Goal: Communication & Community: Answer question/provide support

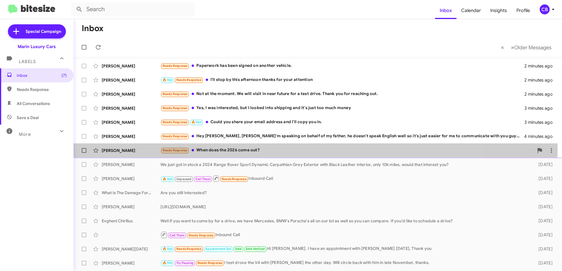
click at [222, 150] on div "Needs Response When does the 2026 come out?" at bounding box center [346, 150] width 373 height 7
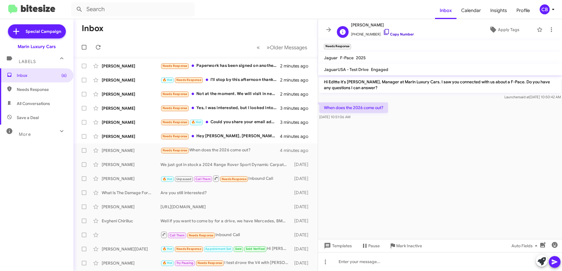
click at [383, 33] on icon at bounding box center [386, 31] width 7 height 7
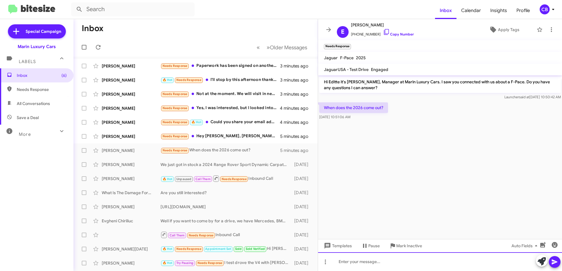
click at [368, 265] on div at bounding box center [440, 262] width 244 height 19
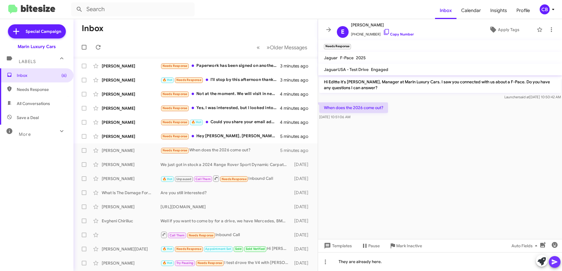
click at [555, 263] on icon at bounding box center [554, 262] width 6 height 5
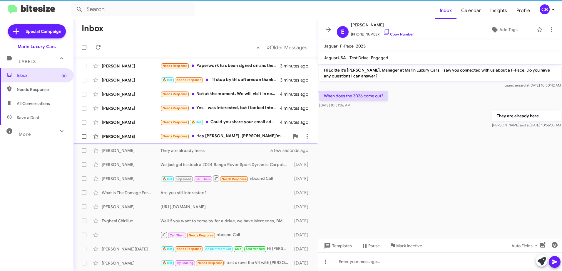
click at [230, 137] on div "Needs Response Hey [PERSON_NAME], Yeah I'm speaking on behalf of my father, he …" at bounding box center [224, 136] width 129 height 7
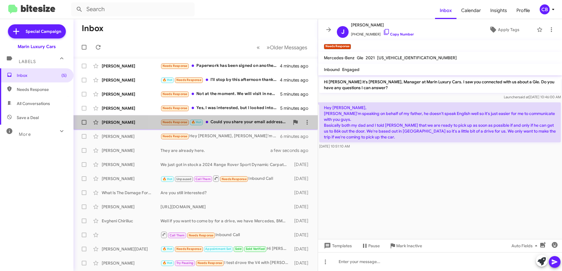
click at [238, 124] on div "Needs Response 🔥 Hot Could you share your email address and I'll copy you in." at bounding box center [224, 122] width 129 height 7
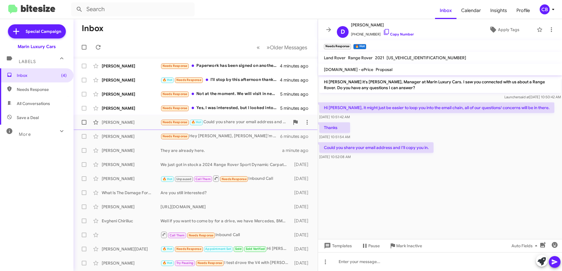
click at [83, 123] on span at bounding box center [84, 122] width 5 height 5
click at [84, 125] on input "checkbox" at bounding box center [84, 125] width 0 height 0
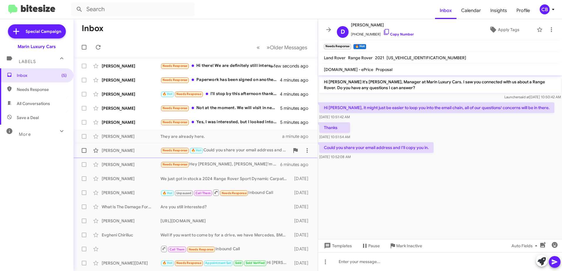
click at [85, 152] on span at bounding box center [84, 150] width 5 height 5
click at [84, 153] on input "checkbox" at bounding box center [84, 153] width 0 height 0
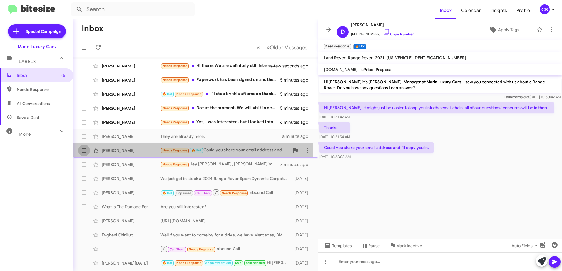
click at [82, 151] on span at bounding box center [84, 150] width 5 height 5
click at [84, 153] on input "checkbox" at bounding box center [84, 153] width 0 height 0
checkbox input "true"
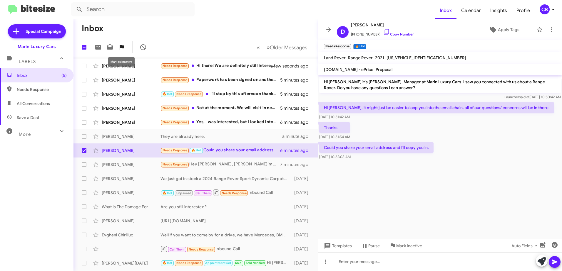
click at [118, 47] on icon at bounding box center [121, 47] width 7 height 7
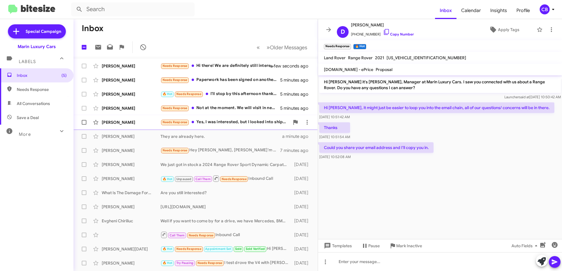
click at [222, 124] on div "Needs Response Yes, I was interested, but I looked into shipping and it's just …" at bounding box center [224, 122] width 129 height 7
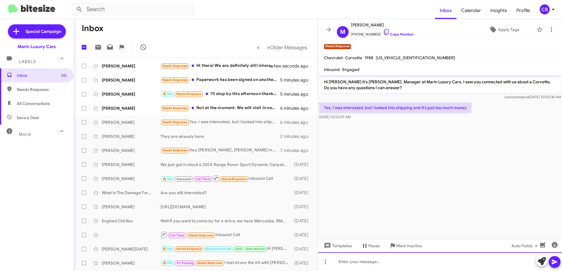
click at [360, 260] on div at bounding box center [440, 262] width 244 height 19
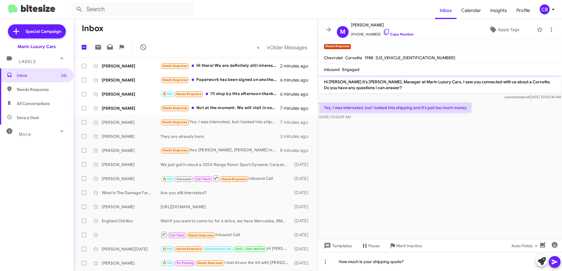
click at [554, 262] on icon at bounding box center [554, 262] width 6 height 5
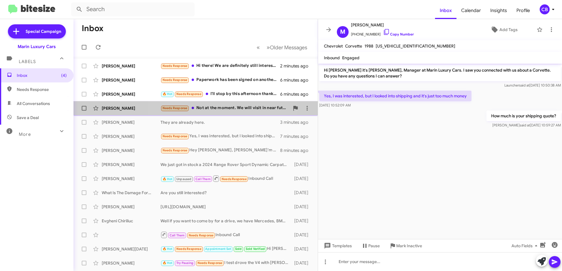
click at [218, 107] on div "Needs Response Not at the moment. We will visit in near future for a test drive…" at bounding box center [224, 108] width 129 height 7
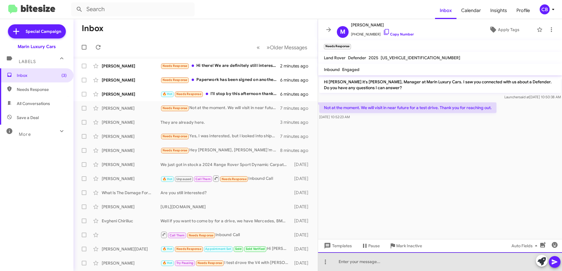
click at [349, 260] on div at bounding box center [440, 262] width 244 height 19
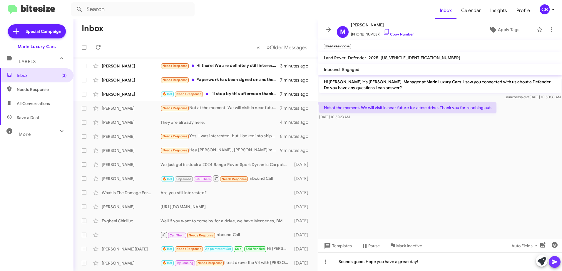
click at [555, 264] on icon at bounding box center [554, 262] width 7 height 7
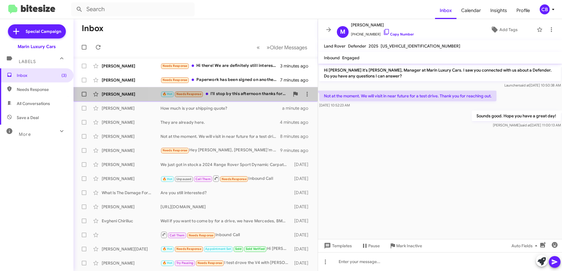
click at [233, 94] on div "🔥 Hot Needs Response I'll stop by this afternoon thanks for your attention" at bounding box center [224, 94] width 129 height 7
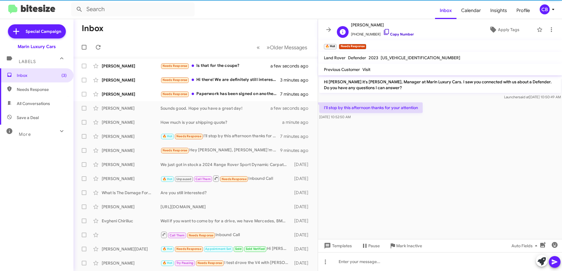
click at [383, 32] on icon at bounding box center [386, 31] width 7 height 7
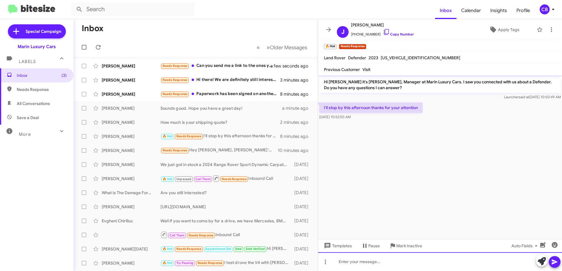
click at [355, 263] on div at bounding box center [440, 262] width 244 height 19
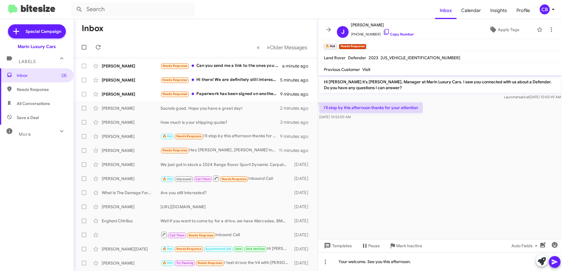
click at [553, 263] on icon at bounding box center [554, 262] width 6 height 5
click at [224, 95] on div "Needs Response Paperwork has been signed on another vehicle." at bounding box center [224, 94] width 129 height 7
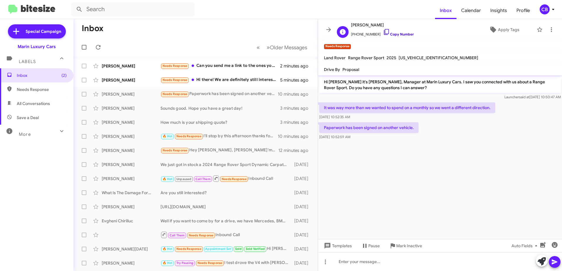
click at [383, 33] on icon at bounding box center [386, 31] width 7 height 7
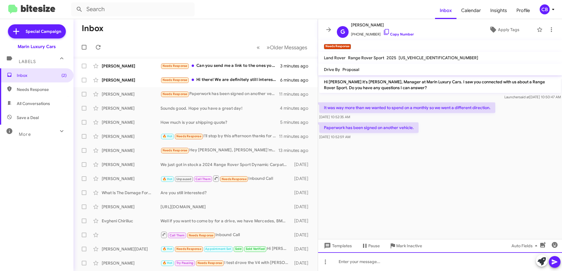
click at [372, 256] on div at bounding box center [440, 262] width 244 height 19
click at [366, 264] on div "Understood. what did you end up buying" at bounding box center [440, 262] width 244 height 19
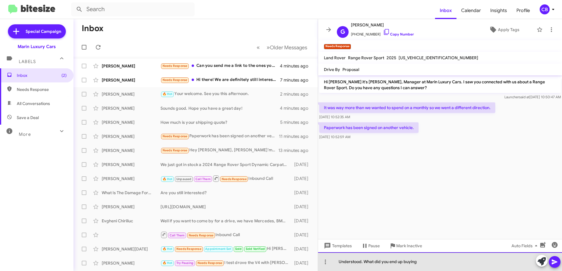
click at [429, 263] on div "Understood. What did you end up buying" at bounding box center [440, 262] width 244 height 19
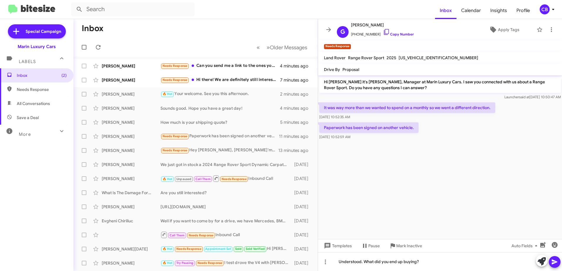
click at [554, 264] on icon at bounding box center [554, 262] width 7 height 7
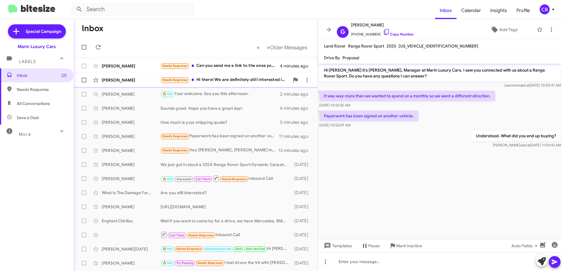
click at [238, 82] on div "Needs Response Hi there! We are definitely still interested in the Defender, bu…" at bounding box center [224, 80] width 129 height 7
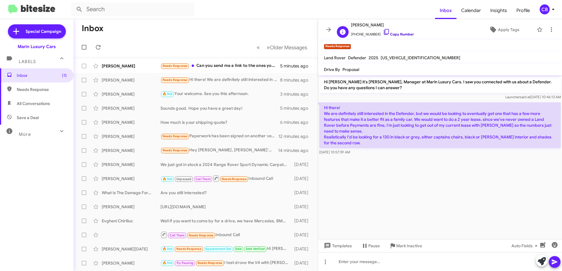
click at [383, 32] on icon at bounding box center [386, 31] width 7 height 7
drag, startPoint x: 453, startPoint y: 122, endPoint x: 409, endPoint y: 194, distance: 84.4
click at [409, 197] on cdk-virtual-scroll-viewport "Hi [PERSON_NAME] it's [PERSON_NAME], Manager at Marin Luxury Cars. I saw you co…" at bounding box center [440, 158] width 244 height 164
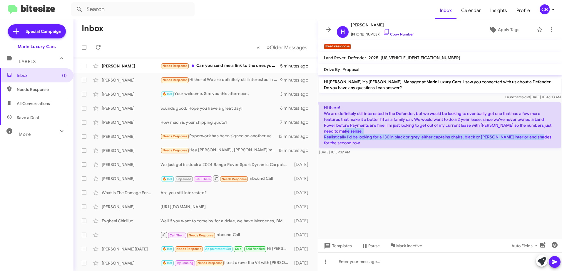
drag, startPoint x: 552, startPoint y: 138, endPoint x: 327, endPoint y: 132, distance: 224.8
click at [327, 132] on p "Hi there! We are definitely still interested in the Defender, but we would be l…" at bounding box center [439, 126] width 241 height 46
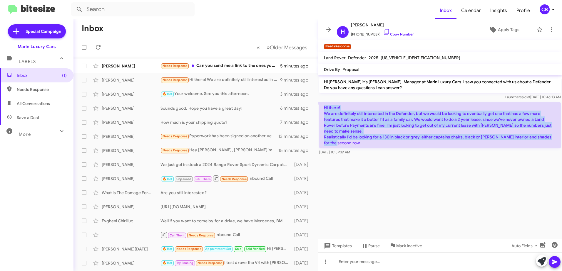
drag, startPoint x: 327, startPoint y: 132, endPoint x: 322, endPoint y: 107, distance: 25.5
click at [322, 107] on p "Hi there! We are definitely still interested in the Defender, but we would be l…" at bounding box center [439, 126] width 241 height 46
drag, startPoint x: 322, startPoint y: 107, endPoint x: 368, endPoint y: 124, distance: 48.8
copy p "Hi there! We are definitely still interested in the Defender, but we would be l…"
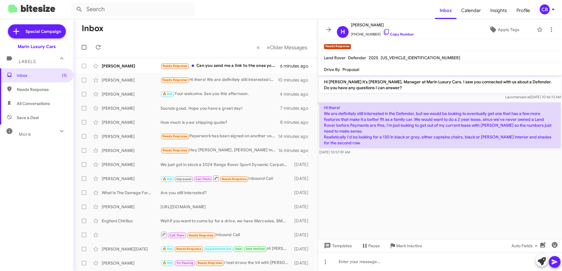
click at [386, 158] on div at bounding box center [440, 158] width 244 height 3
click at [84, 82] on span at bounding box center [84, 80] width 5 height 5
click at [84, 83] on input "checkbox" at bounding box center [84, 83] width 0 height 0
checkbox input "true"
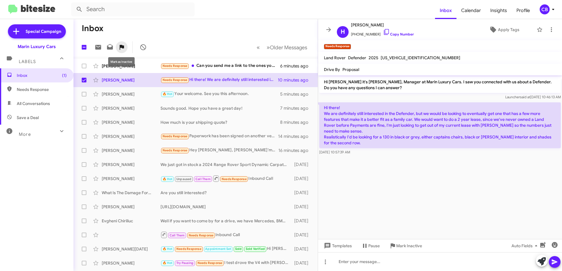
click at [123, 48] on icon at bounding box center [122, 47] width 4 height 5
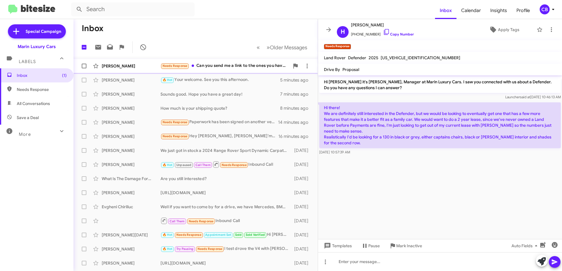
click at [214, 64] on div "Needs Response Can you send me a link to the ones you have in stock of the 2026…" at bounding box center [224, 66] width 129 height 7
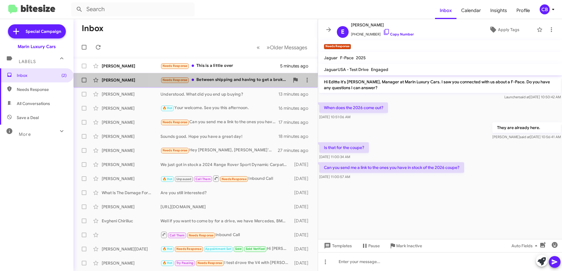
click at [211, 84] on div "[PERSON_NAME] Needs Response Between shipping and having to get a broker which …" at bounding box center [195, 80] width 235 height 12
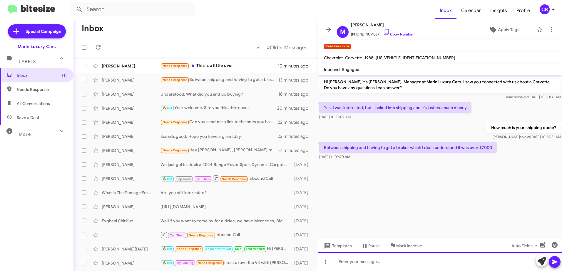
click at [393, 259] on div at bounding box center [440, 262] width 244 height 19
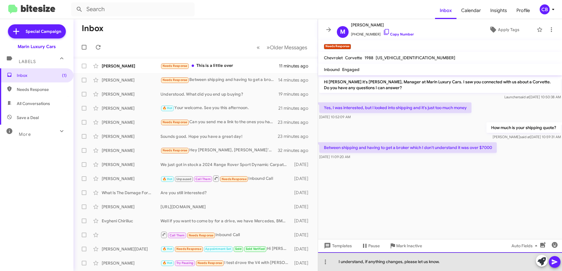
click at [481, 266] on div "I understand, if anything changes, please let us know." at bounding box center [440, 262] width 244 height 19
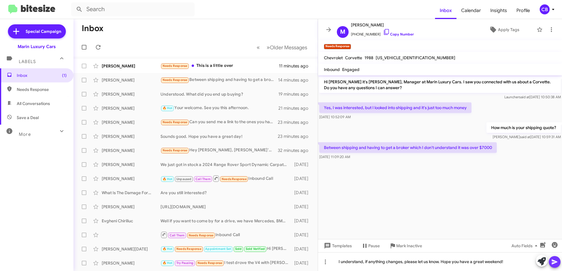
click at [553, 264] on icon at bounding box center [554, 262] width 6 height 5
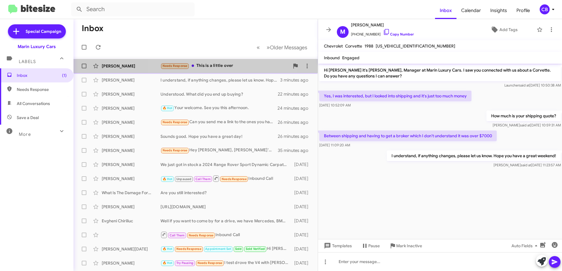
click at [221, 67] on div "Needs Response This is a little over" at bounding box center [224, 66] width 129 height 7
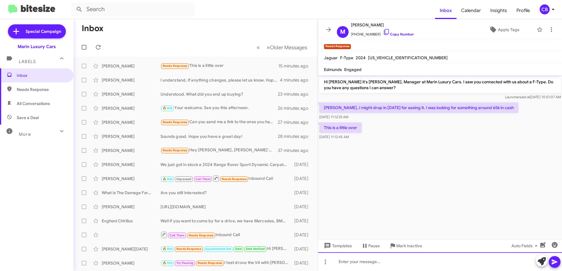
click at [377, 263] on div at bounding box center [440, 262] width 244 height 19
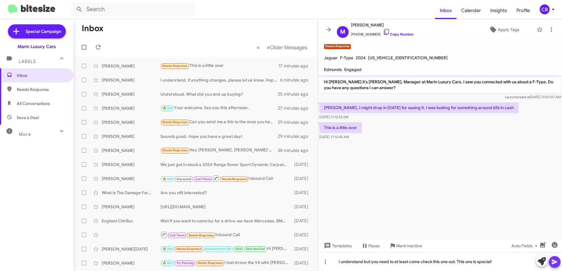
click at [556, 264] on icon at bounding box center [554, 262] width 7 height 7
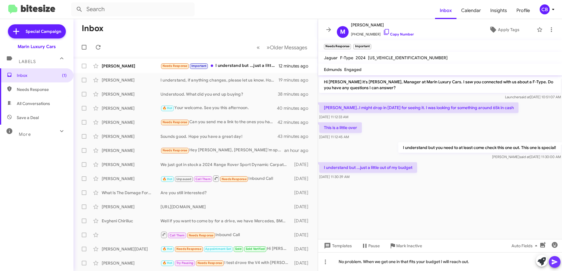
click at [556, 266] on span at bounding box center [554, 262] width 7 height 12
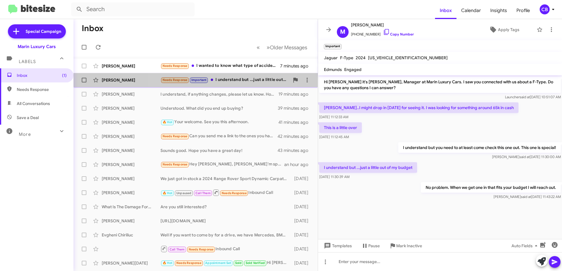
click at [222, 81] on div "Needs Response Important I understand but ...just a little out of my budget" at bounding box center [224, 80] width 129 height 7
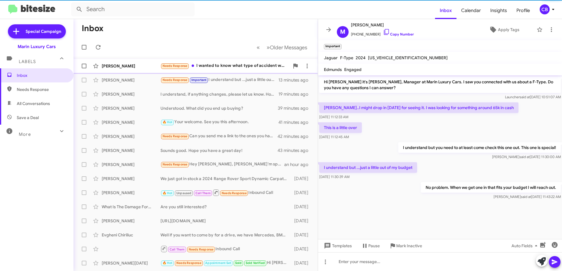
click at [224, 63] on div "Needs Response I wanted to know what type of accident was it involved in. What …" at bounding box center [224, 66] width 129 height 7
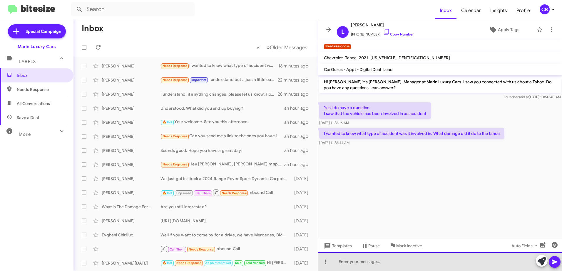
click at [356, 266] on div at bounding box center [440, 262] width 244 height 19
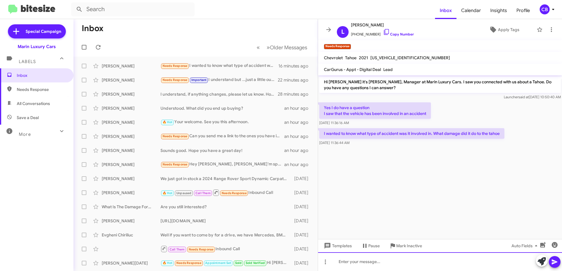
click at [356, 265] on div at bounding box center [440, 262] width 244 height 19
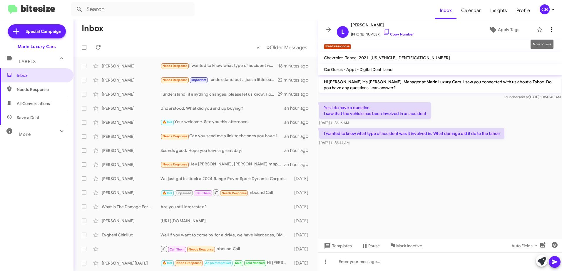
click at [553, 31] on icon at bounding box center [551, 29] width 7 height 7
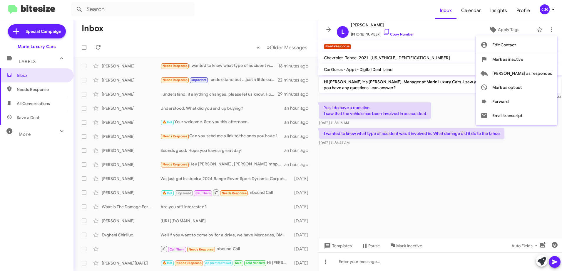
click at [553, 31] on div at bounding box center [281, 135] width 562 height 271
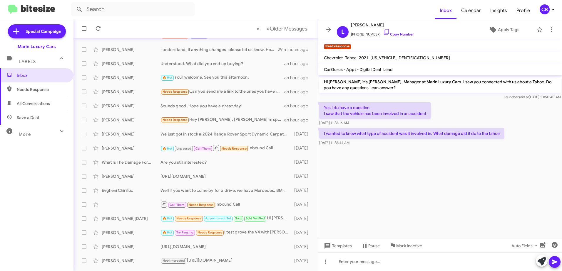
scroll to position [59, 0]
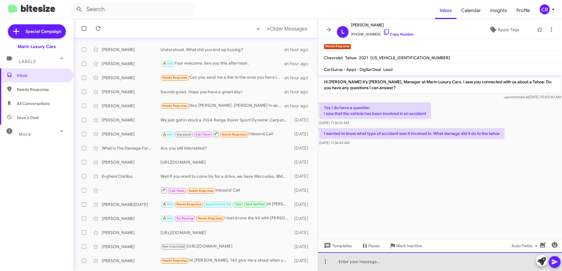
click at [378, 263] on div at bounding box center [440, 262] width 244 height 19
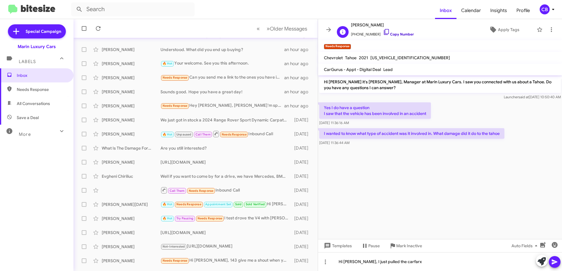
click at [383, 33] on icon at bounding box center [386, 31] width 7 height 7
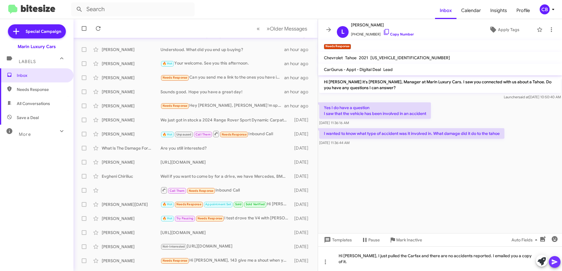
click at [553, 263] on icon at bounding box center [554, 262] width 7 height 7
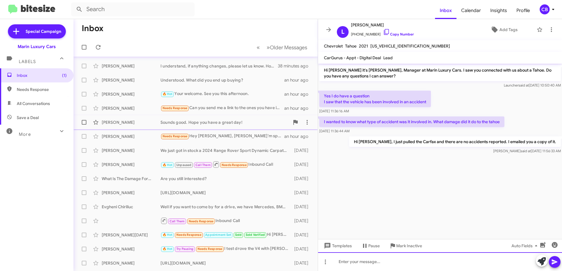
scroll to position [0, 0]
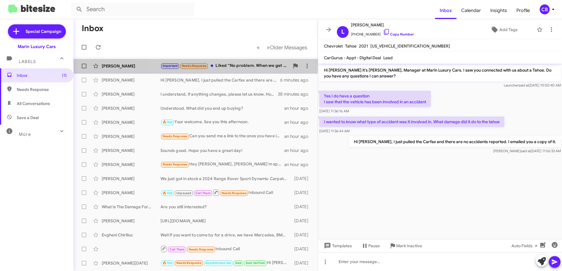
click at [234, 67] on div "Important Needs Response Liked “No problem. When we get one in that fits your b…" at bounding box center [224, 66] width 129 height 7
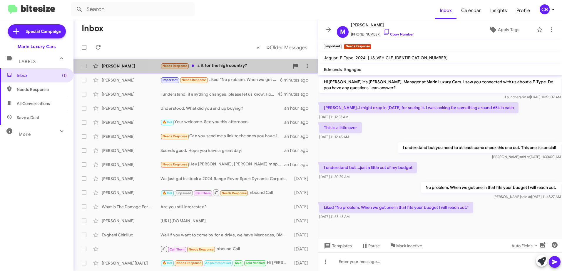
click at [211, 65] on div "Needs Response Is it for the high country?" at bounding box center [224, 66] width 129 height 7
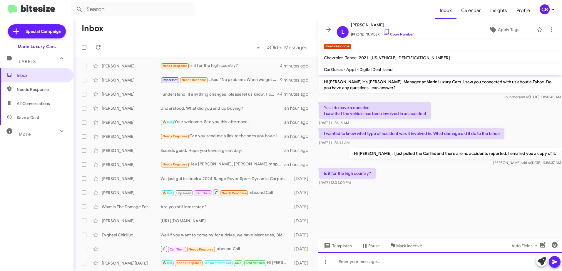
click at [385, 262] on div at bounding box center [440, 262] width 244 height 19
click at [347, 265] on div at bounding box center [440, 262] width 244 height 19
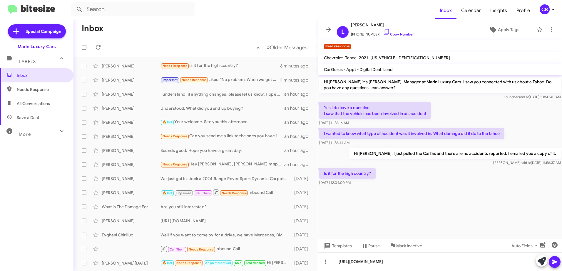
click at [556, 263] on icon at bounding box center [554, 262] width 6 height 5
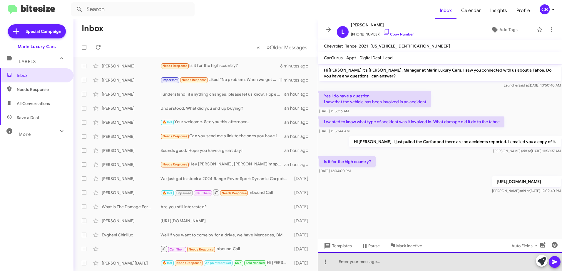
click at [355, 261] on div at bounding box center [440, 262] width 244 height 19
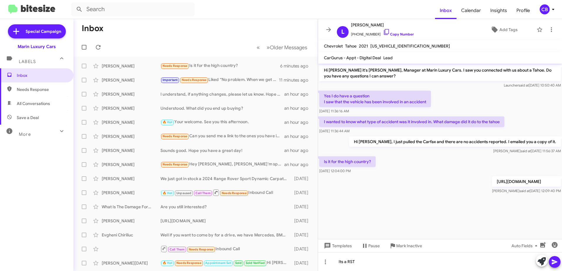
click at [554, 262] on icon at bounding box center [554, 262] width 7 height 7
